Goal: Find specific page/section: Locate item on page

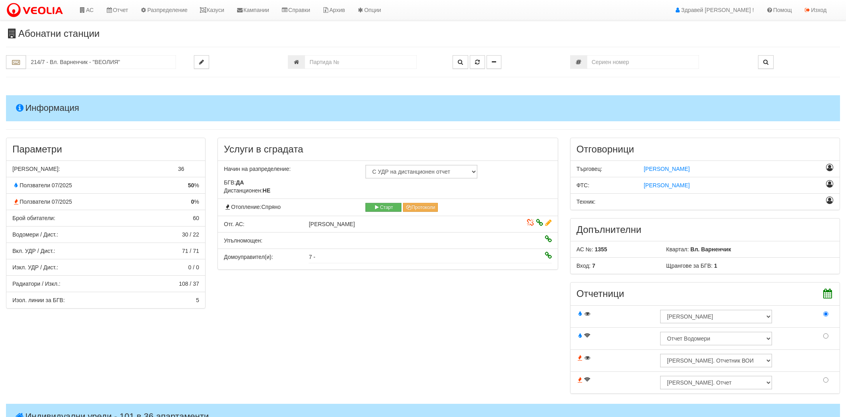
scroll to position [376, 0]
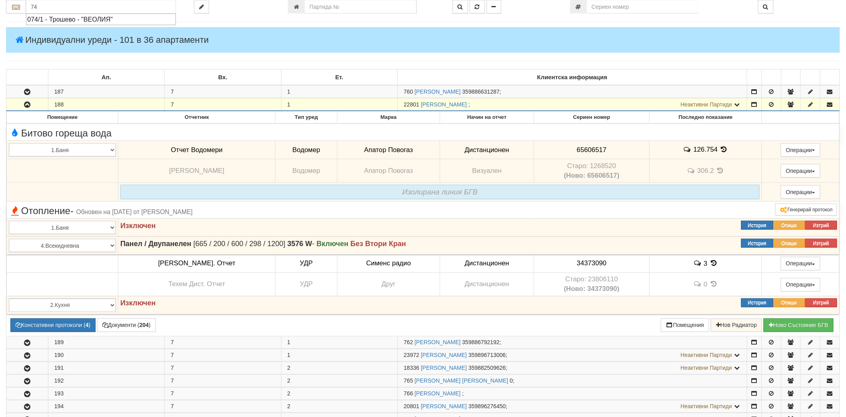
click at [80, 20] on div "074/1 - Трошево - "ВЕОЛИЯ"" at bounding box center [101, 19] width 148 height 9
type input "074/1 - Трошево - "ВЕОЛИЯ""
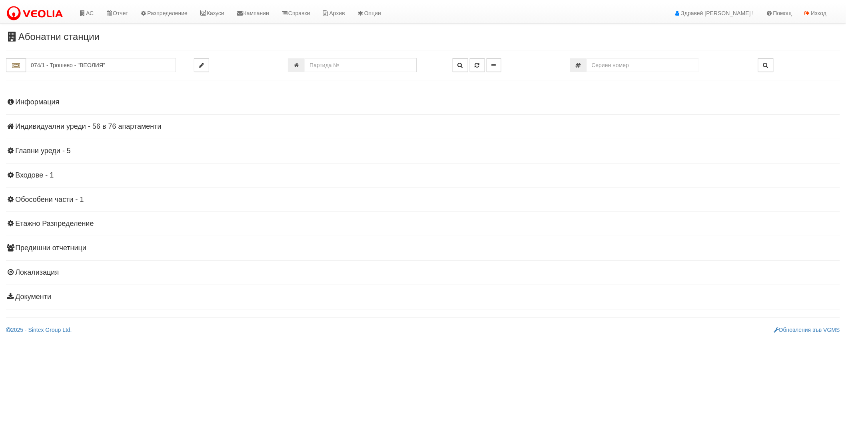
scroll to position [0, 0]
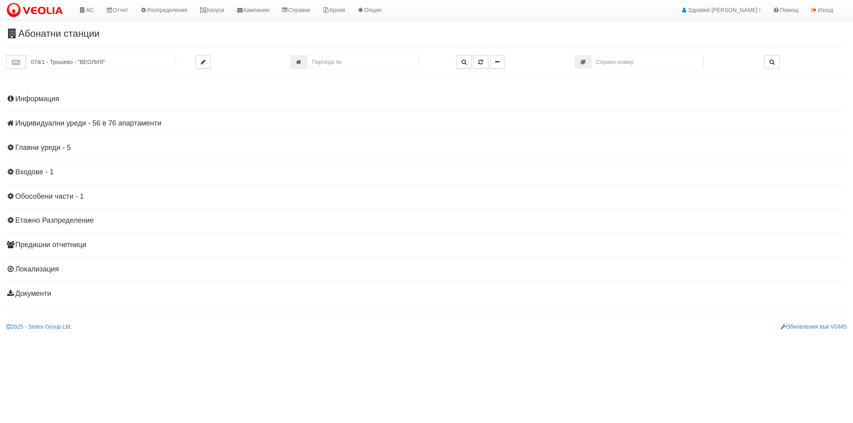
click at [24, 103] on h4 "Информация" at bounding box center [426, 99] width 841 height 8
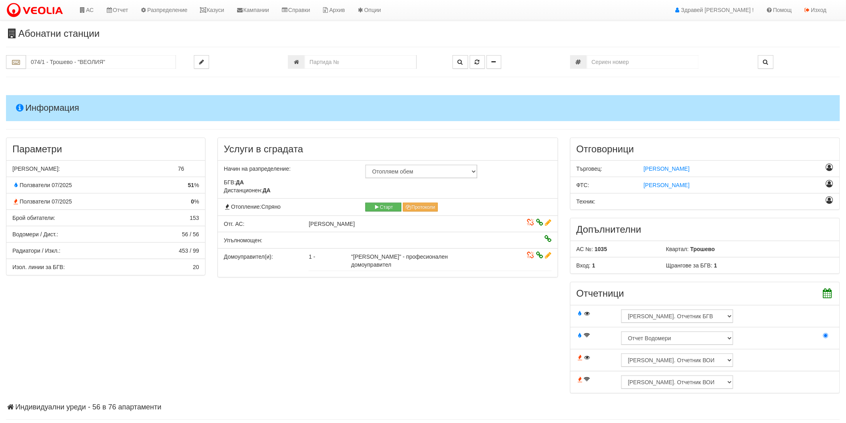
click at [28, 94] on div "Информация Параметри Брой Апартаменти: 76 Ползватели 07/2025 51 % 0 % 153" at bounding box center [423, 337] width 834 height 505
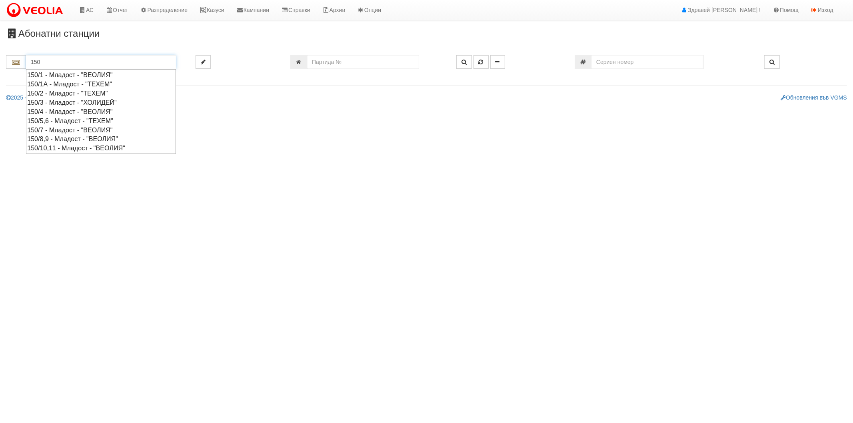
click at [58, 130] on div "150/7 - Младост - "ВЕОЛИЯ"" at bounding box center [101, 130] width 148 height 9
type input "150/7 - Младост - "ВЕОЛИЯ""
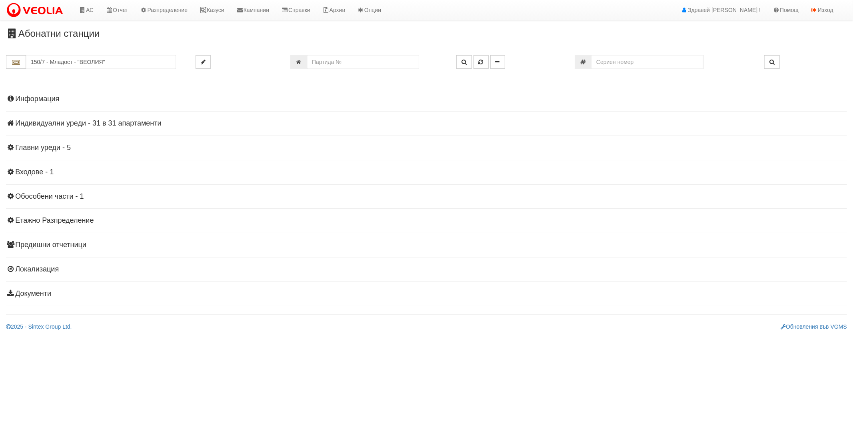
click at [43, 100] on h4 "Информация" at bounding box center [426, 99] width 841 height 8
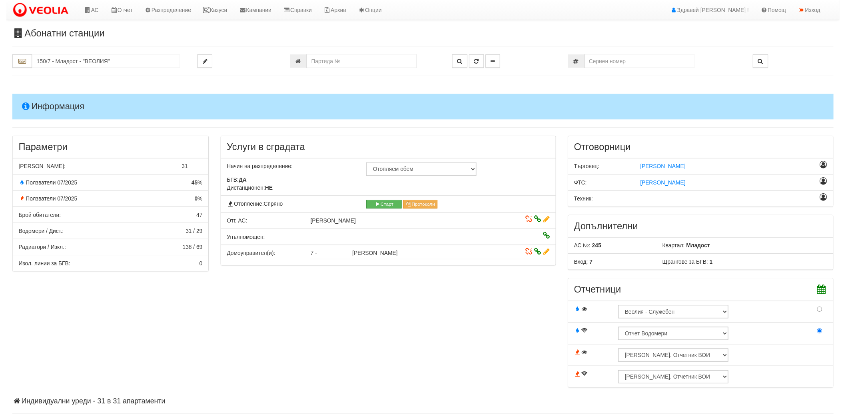
scroll to position [198, 0]
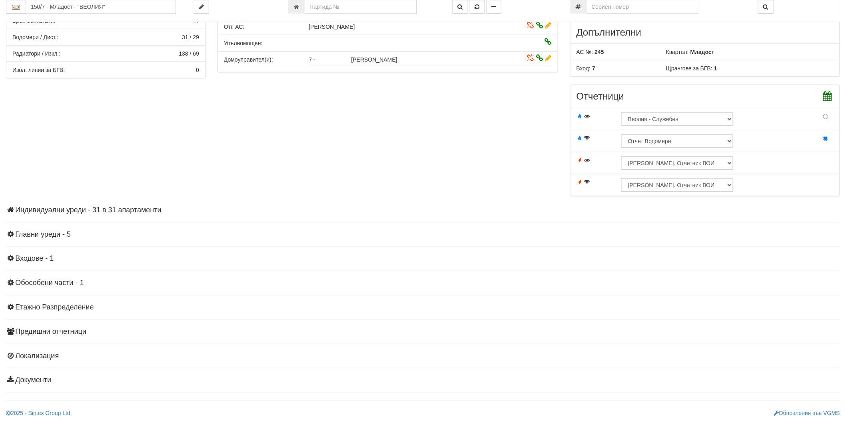
click at [97, 210] on h4 "Индивидуални уреди - 31 в 31 апартаменти" at bounding box center [423, 210] width 834 height 8
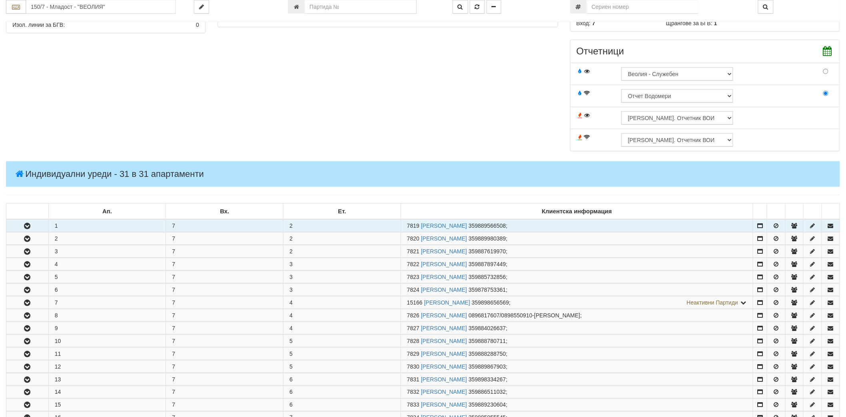
scroll to position [376, 0]
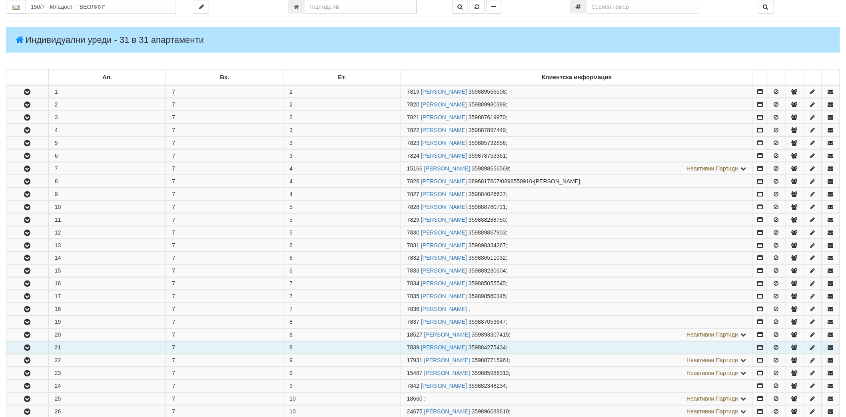
click at [44, 346] on button "button" at bounding box center [27, 348] width 42 height 12
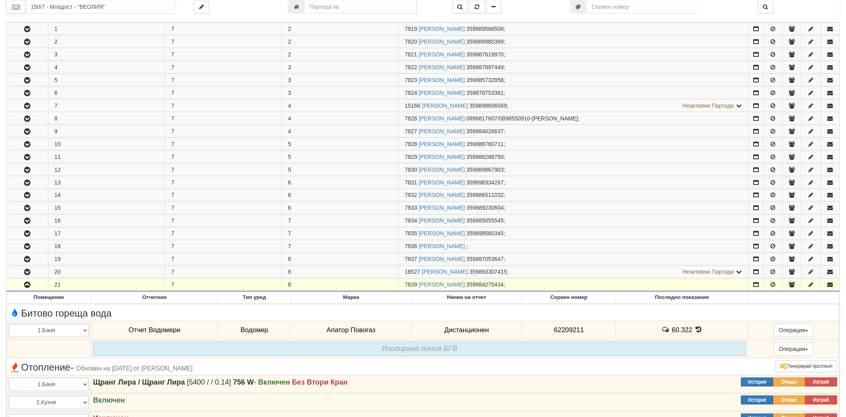
scroll to position [554, 0]
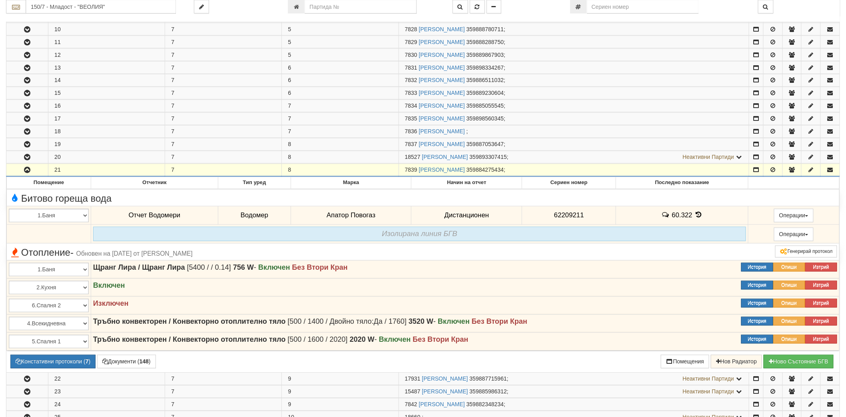
drag, startPoint x: 404, startPoint y: 173, endPoint x: 417, endPoint y: 175, distance: 13.0
click at [417, 175] on td "7839 НИКОЛАЙ ЕКАТЕРИНОВ ДОНЧЕВ 359884275434 ;" at bounding box center [574, 170] width 350 height 13
